Goal: Book appointment/travel/reservation

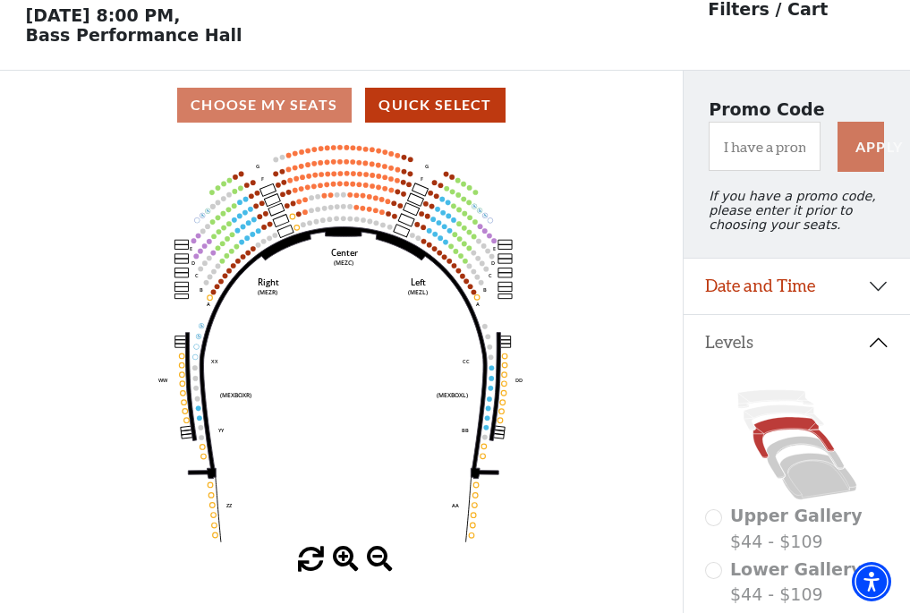
scroll to position [83, 0]
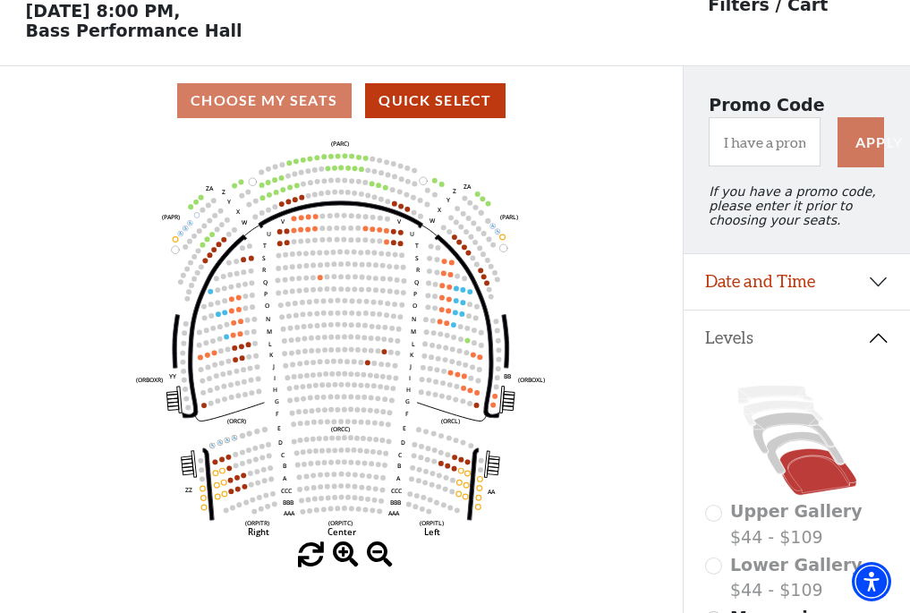
scroll to position [83, 0]
